Goal: Task Accomplishment & Management: Manage account settings

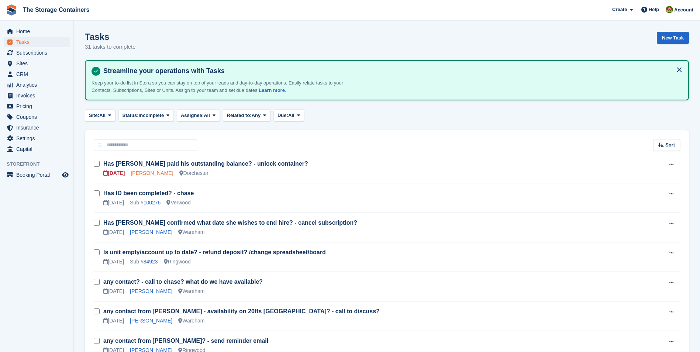
click at [165, 174] on link "Christopher Tarrant" at bounding box center [152, 173] width 42 height 6
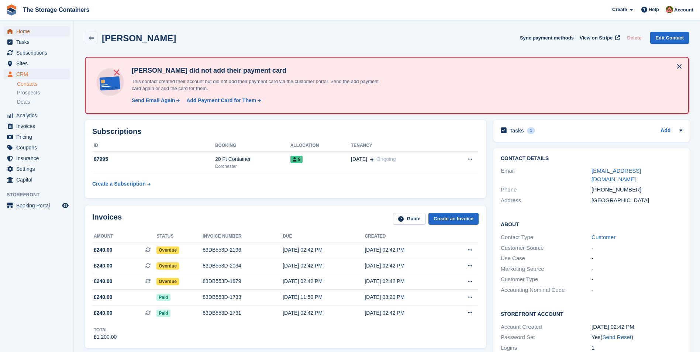
click at [40, 28] on span "Home" at bounding box center [38, 31] width 44 height 10
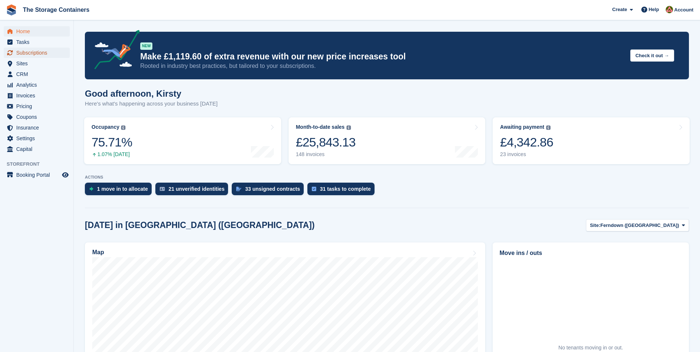
click at [42, 52] on span "Subscriptions" at bounding box center [38, 53] width 44 height 10
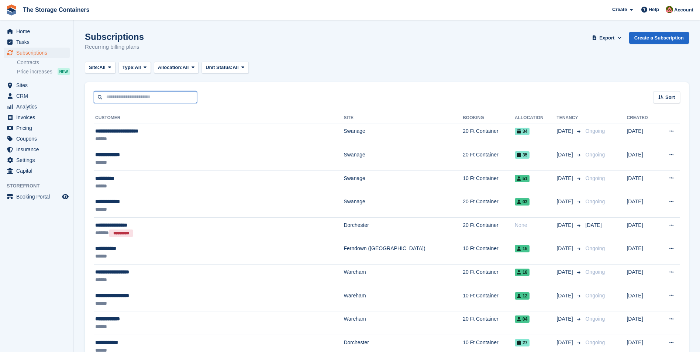
click at [154, 100] on input "text" at bounding box center [145, 97] width 103 height 12
type input "*******"
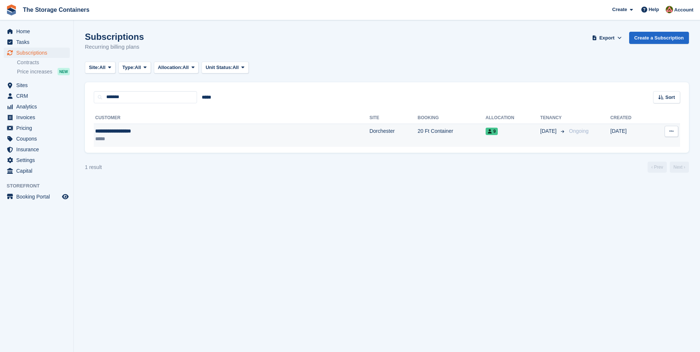
click at [175, 141] on div "*****" at bounding box center [166, 139] width 143 height 8
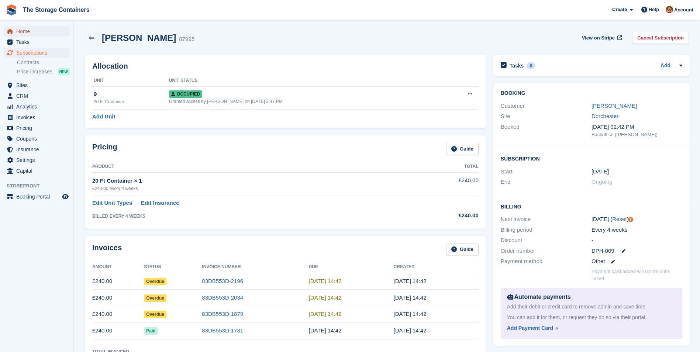
click at [32, 29] on span "Home" at bounding box center [38, 31] width 44 height 10
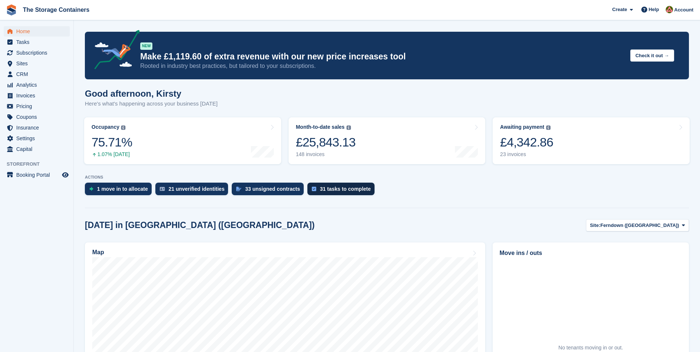
click at [345, 185] on div "31 tasks to complete" at bounding box center [340, 189] width 67 height 13
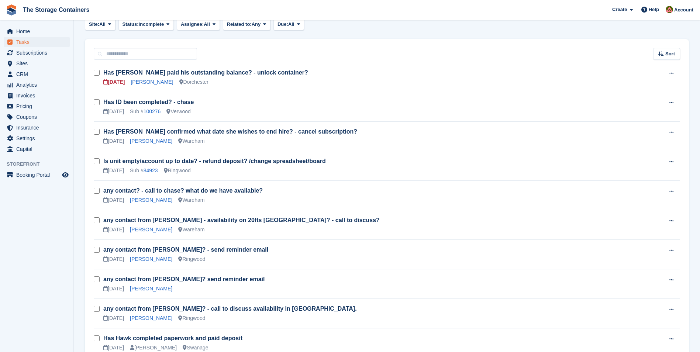
scroll to position [74, 0]
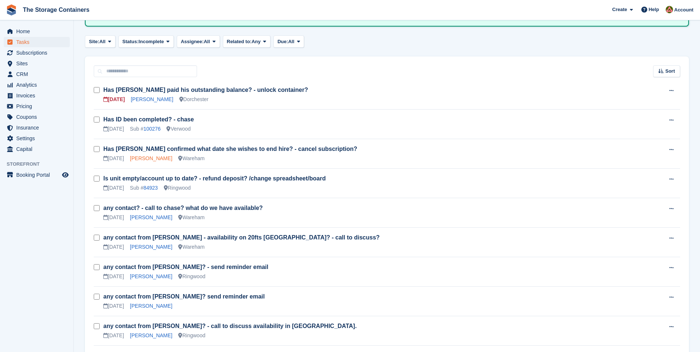
click at [138, 156] on link "Jessamy Hawke" at bounding box center [151, 158] width 42 height 6
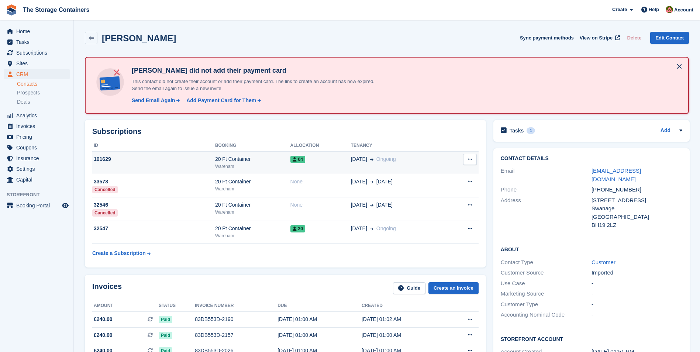
click at [196, 162] on div "101629" at bounding box center [153, 159] width 123 height 8
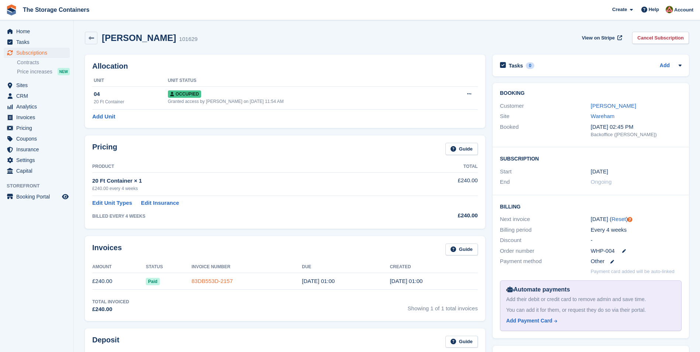
click at [200, 283] on link "83DB553D-2157" at bounding box center [211, 281] width 41 height 6
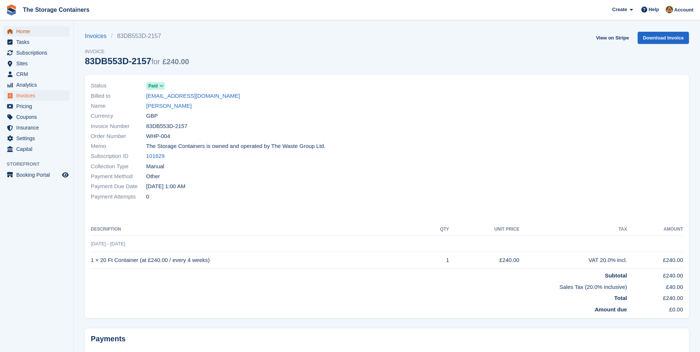
click at [38, 31] on span "Home" at bounding box center [38, 31] width 44 height 10
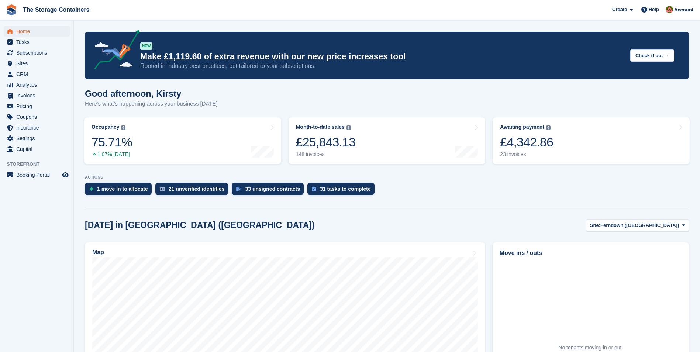
click at [38, 38] on span "Tasks" at bounding box center [38, 42] width 44 height 10
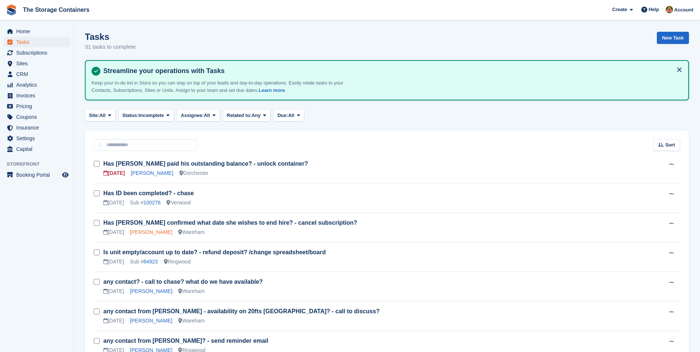
click at [143, 229] on link "[PERSON_NAME]" at bounding box center [151, 232] width 42 height 6
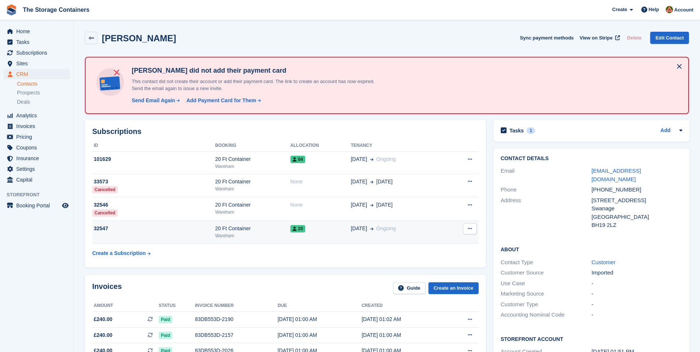
click at [167, 231] on div "32547" at bounding box center [153, 229] width 123 height 8
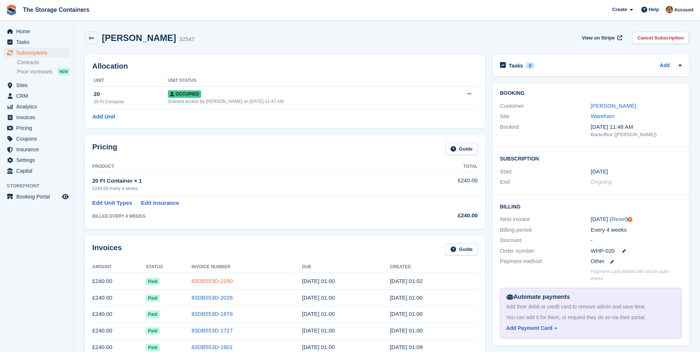
click at [204, 284] on link "83DB553D-2190" at bounding box center [211, 281] width 41 height 6
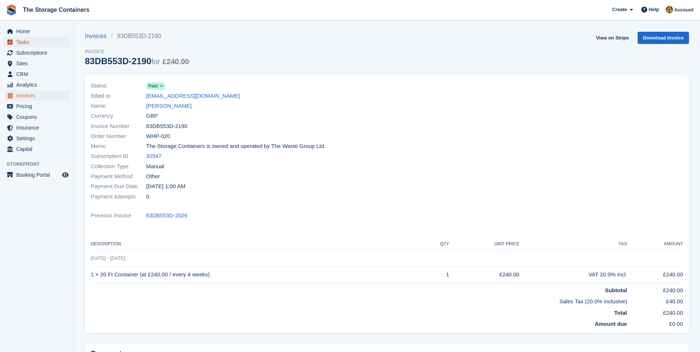
click at [30, 41] on span "Tasks" at bounding box center [38, 42] width 44 height 10
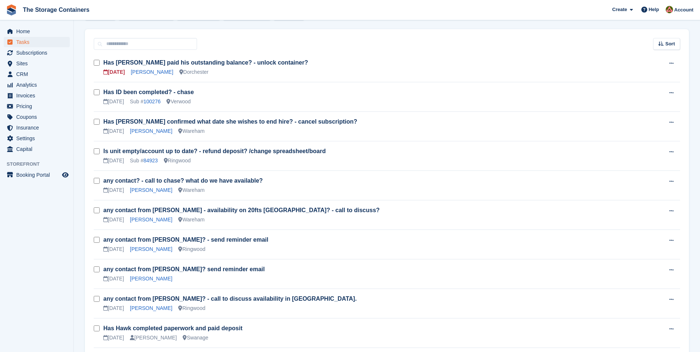
scroll to position [13, 0]
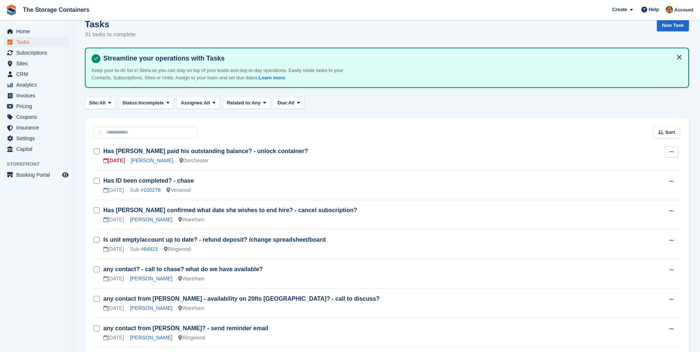
click at [669, 155] on button at bounding box center [671, 151] width 14 height 11
click at [626, 165] on p "Edit task" at bounding box center [643, 167] width 64 height 10
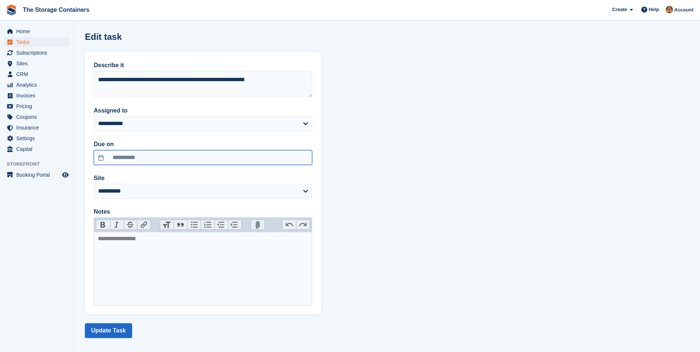
click at [157, 156] on input "**********" at bounding box center [203, 157] width 218 height 15
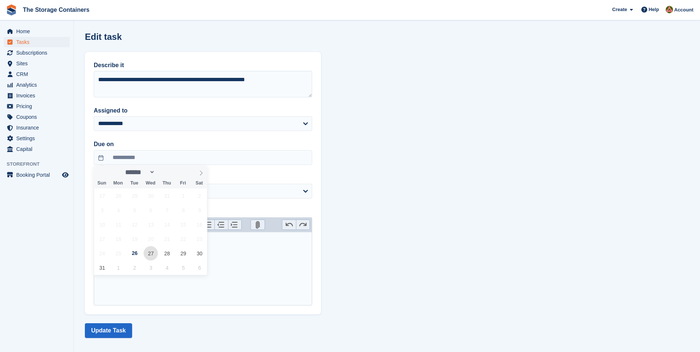
click at [150, 252] on span "27" at bounding box center [151, 253] width 14 height 14
type input "**********"
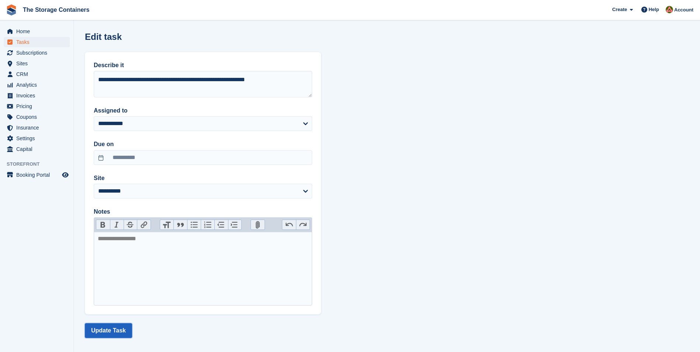
click at [117, 327] on button "Update Task" at bounding box center [108, 330] width 47 height 15
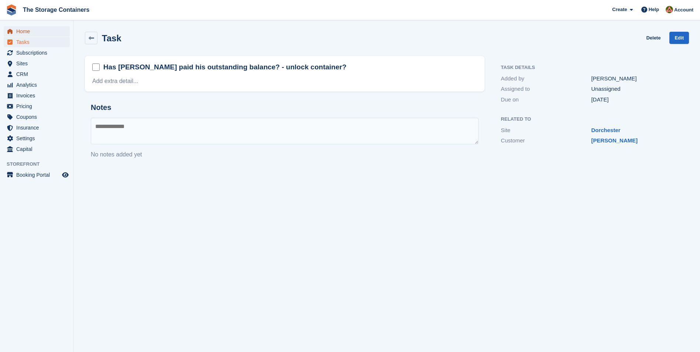
click at [31, 28] on span "Home" at bounding box center [38, 31] width 44 height 10
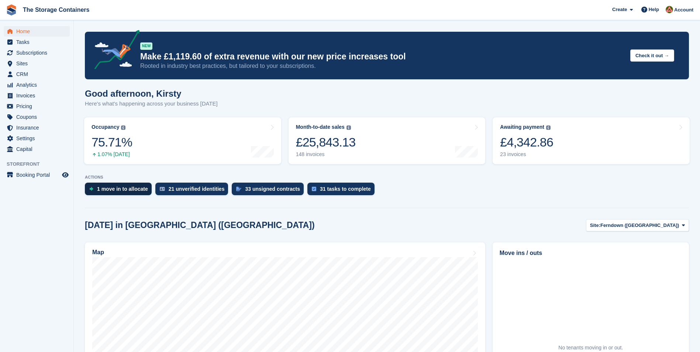
click at [130, 187] on div "1 move in to allocate" at bounding box center [122, 189] width 51 height 6
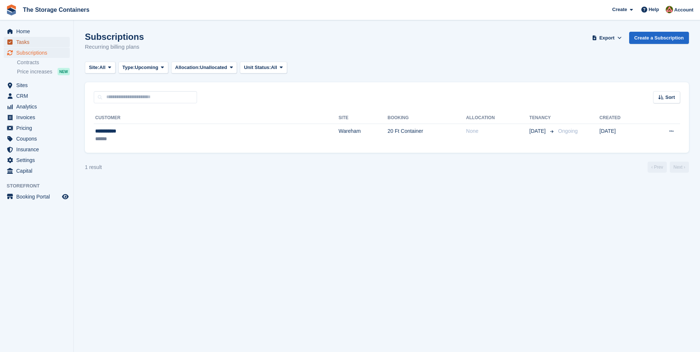
click at [34, 40] on span "Tasks" at bounding box center [38, 42] width 44 height 10
